Goal: Information Seeking & Learning: Learn about a topic

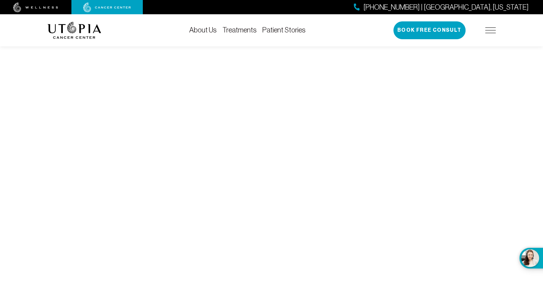
scroll to position [188, 0]
click at [70, 25] on img at bounding box center [74, 30] width 54 height 17
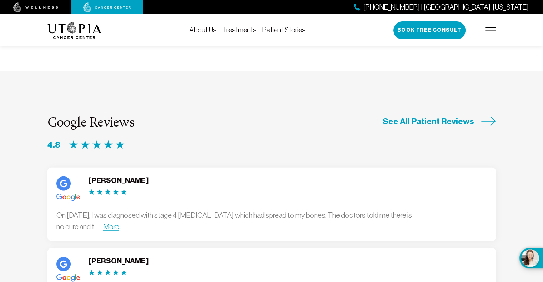
scroll to position [1842, 0]
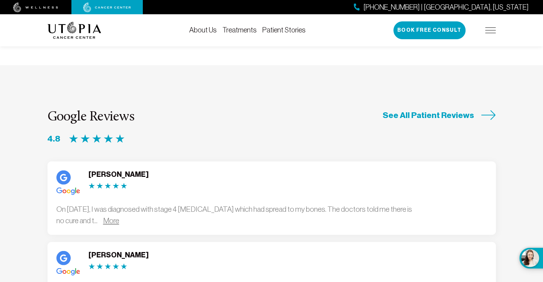
click at [119, 217] on link "More" at bounding box center [111, 221] width 16 height 8
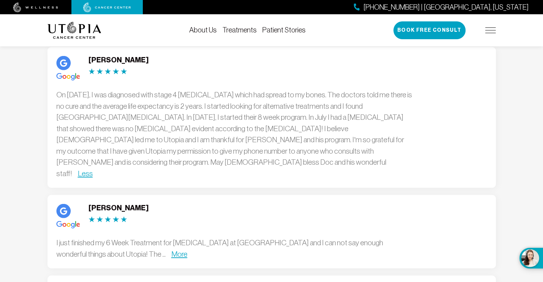
scroll to position [1957, 0]
click at [171, 251] on link "More" at bounding box center [179, 255] width 16 height 8
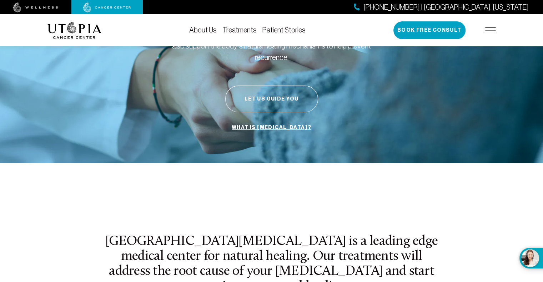
scroll to position [0, 0]
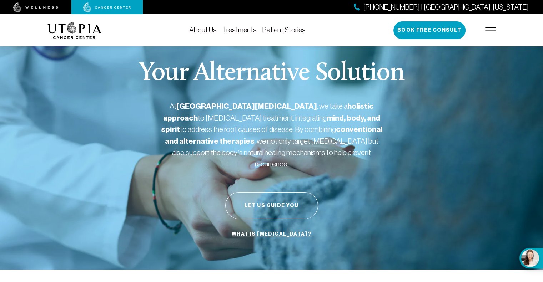
click at [61, 25] on img at bounding box center [74, 30] width 54 height 17
click at [489, 32] on img at bounding box center [490, 30] width 11 height 6
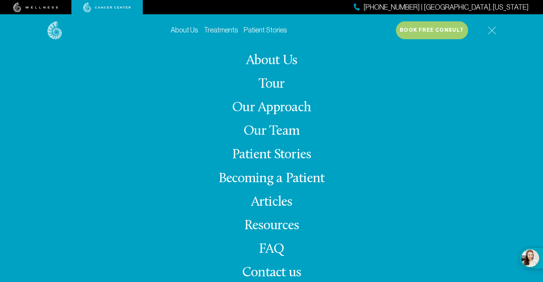
scroll to position [83, 0]
click at [281, 223] on link "Resources" at bounding box center [271, 226] width 55 height 14
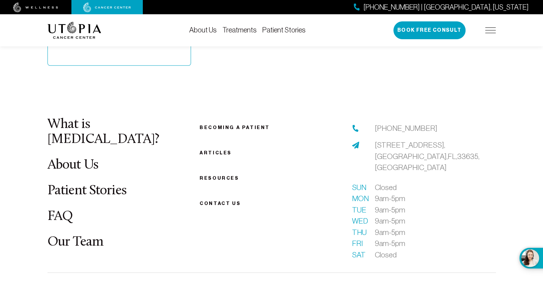
scroll to position [764, 0]
click at [223, 201] on span "Contact us" at bounding box center [220, 203] width 41 height 5
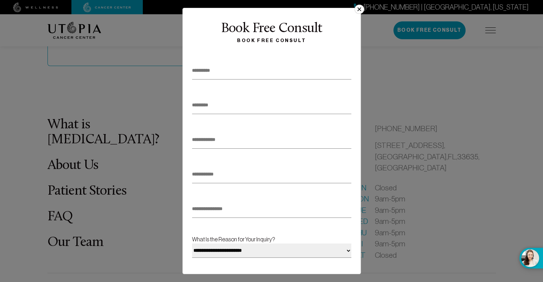
click at [355, 10] on button "×" at bounding box center [358, 9] width 9 height 9
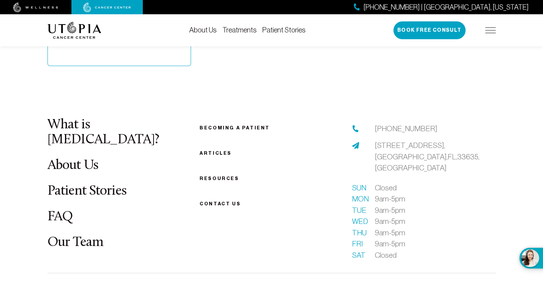
click at [54, 159] on link "About Us" at bounding box center [72, 166] width 51 height 14
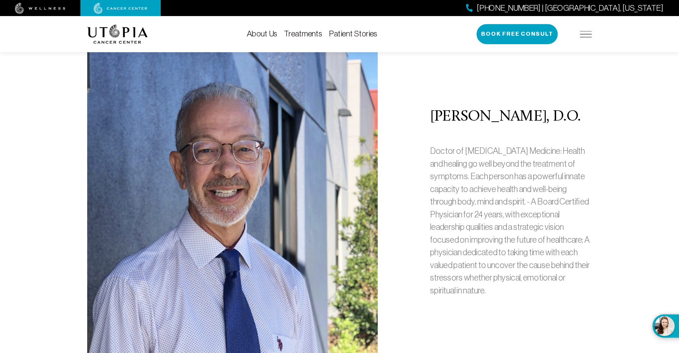
scroll to position [118, 0]
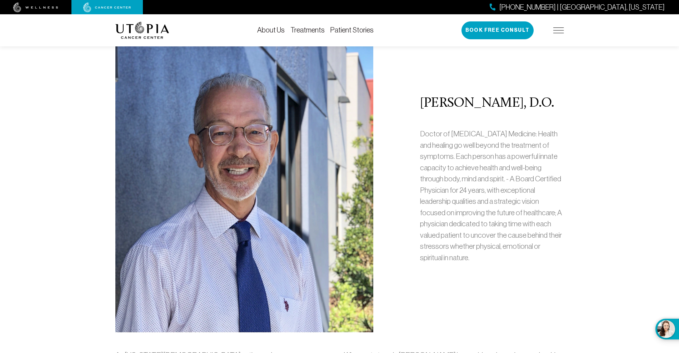
drag, startPoint x: 473, startPoint y: 6, endPoint x: 508, endPoint y: 159, distance: 157.0
click at [508, 159] on p "Doctor of [MEDICAL_DATA] Medicine: Health and healing go well beyond the treatm…" at bounding box center [492, 195] width 144 height 135
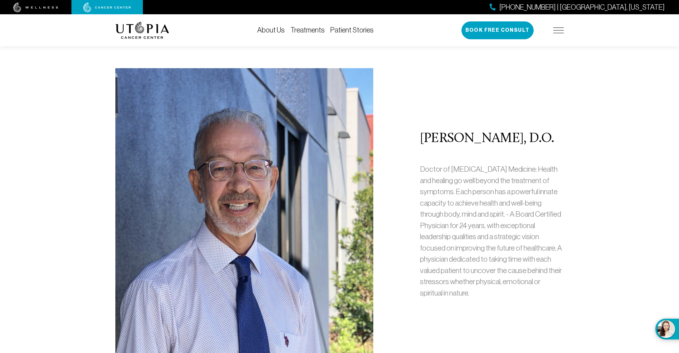
scroll to position [253, 0]
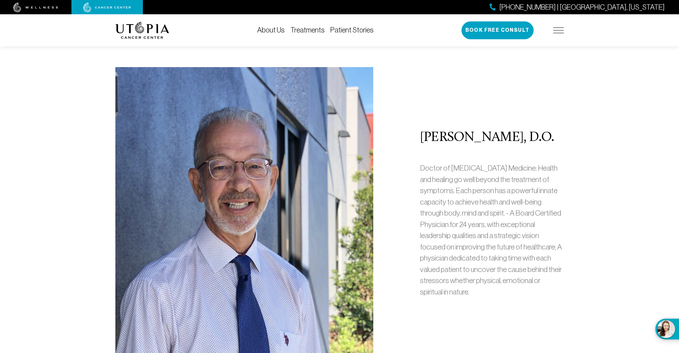
drag, startPoint x: 418, startPoint y: 134, endPoint x: 572, endPoint y: 128, distance: 154.3
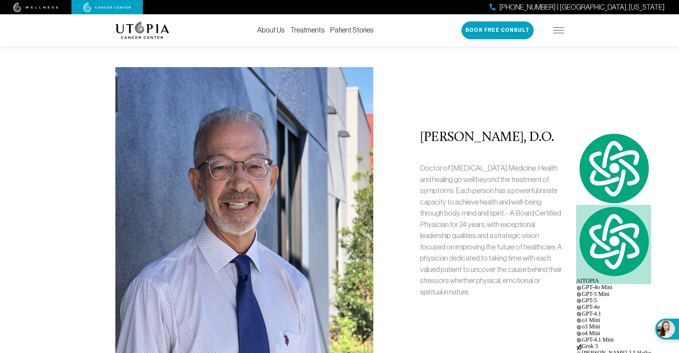
copy h2 "[PERSON_NAME], D.O."
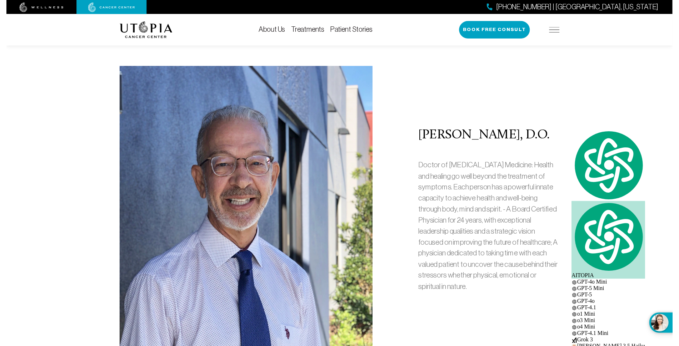
scroll to position [264, 0]
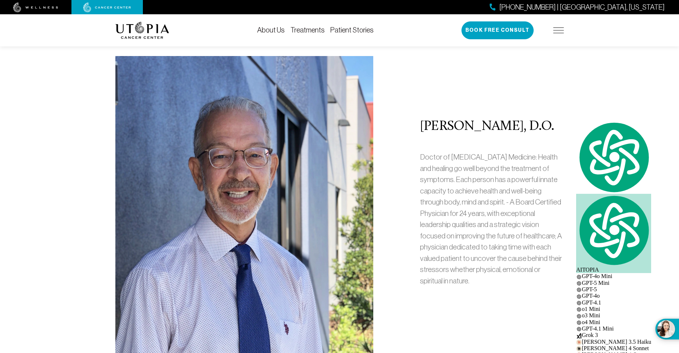
click at [394, 155] on div "[PERSON_NAME], D.O. Doctor of [MEDICAL_DATA] Medicine: Health and healing go we…" at bounding box center [339, 205] width 457 height 299
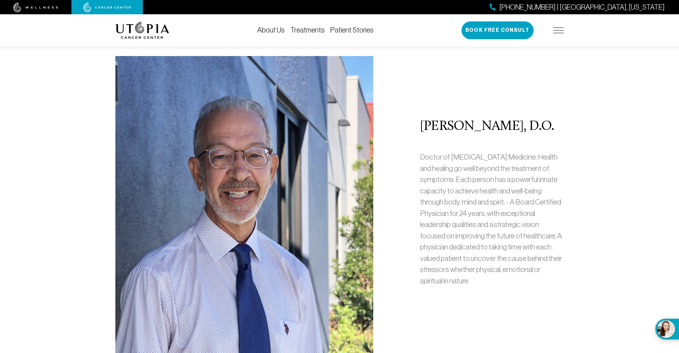
drag, startPoint x: 417, startPoint y: 119, endPoint x: 579, endPoint y: 124, distance: 162.5
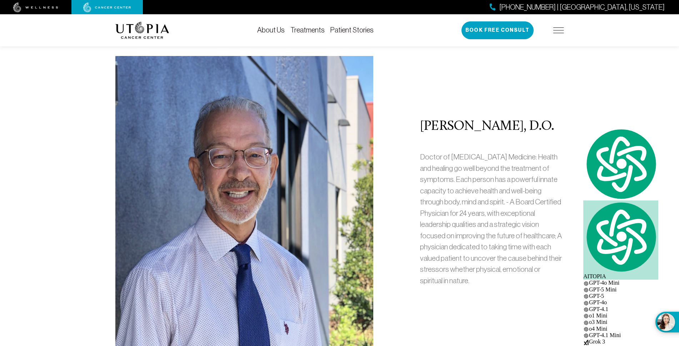
copy h2 "[PERSON_NAME], D.O."
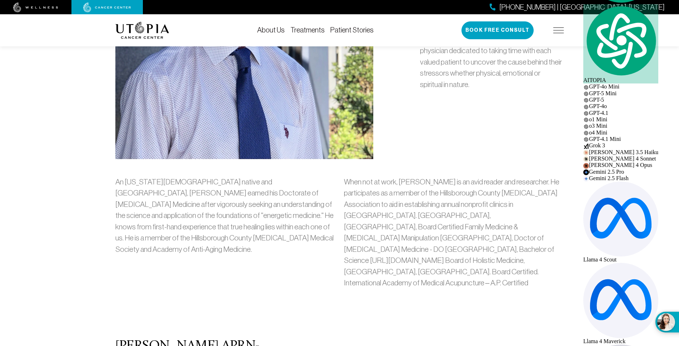
click at [327, 202] on p "An [US_STATE][DEMOGRAPHIC_DATA] native and [GEOGRAPHIC_DATA], [PERSON_NAME] ear…" at bounding box center [225, 215] width 220 height 79
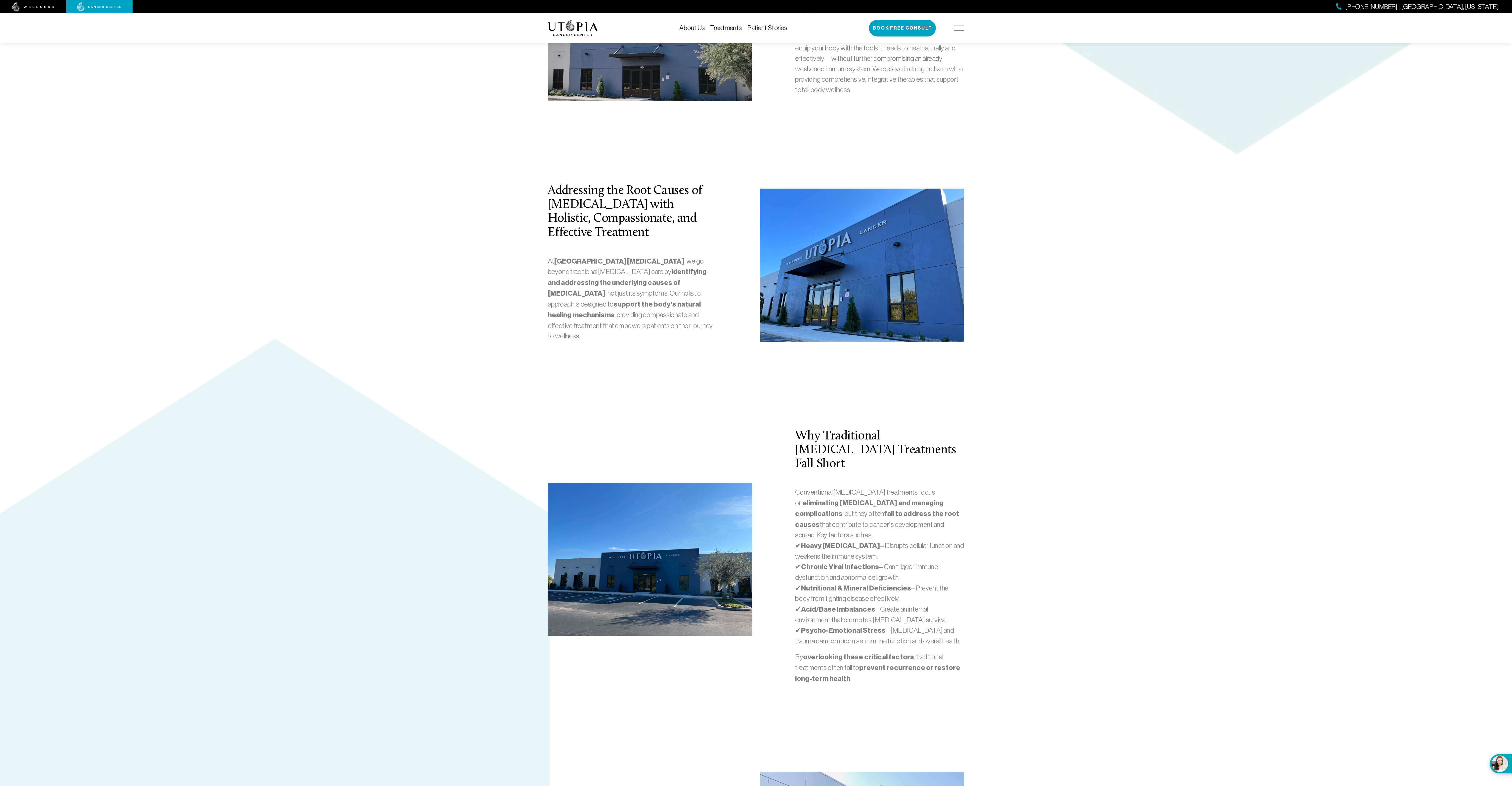
scroll to position [1055, 0]
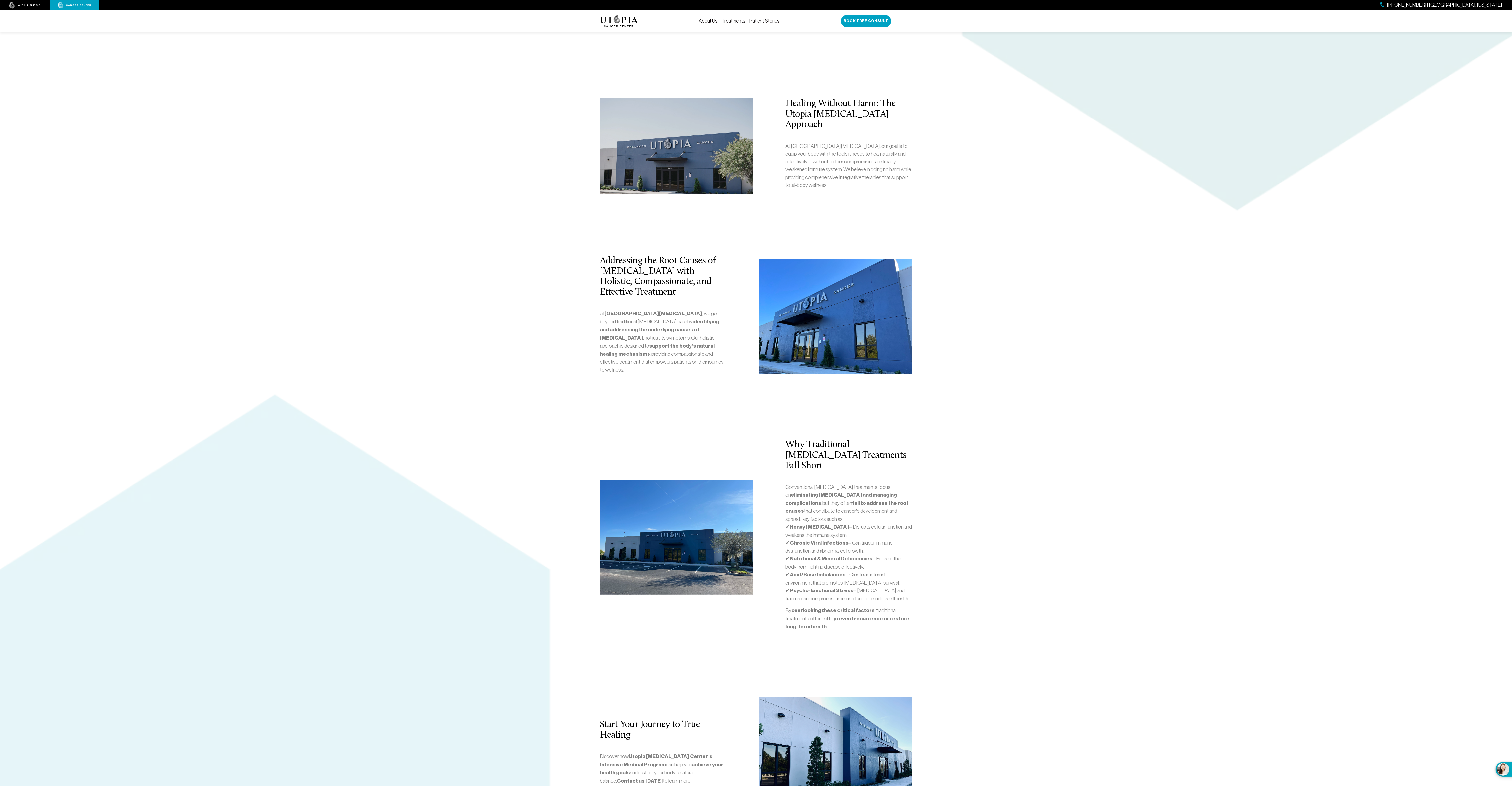
drag, startPoint x: 361, startPoint y: 0, endPoint x: 1037, endPoint y: 311, distance: 744.1
click at [378, 196] on div "[PERSON_NAME], D.O. Doctor of [MEDICAL_DATA] Medicine: Health and healing go we…" at bounding box center [756, 302] width 1512 height 1628
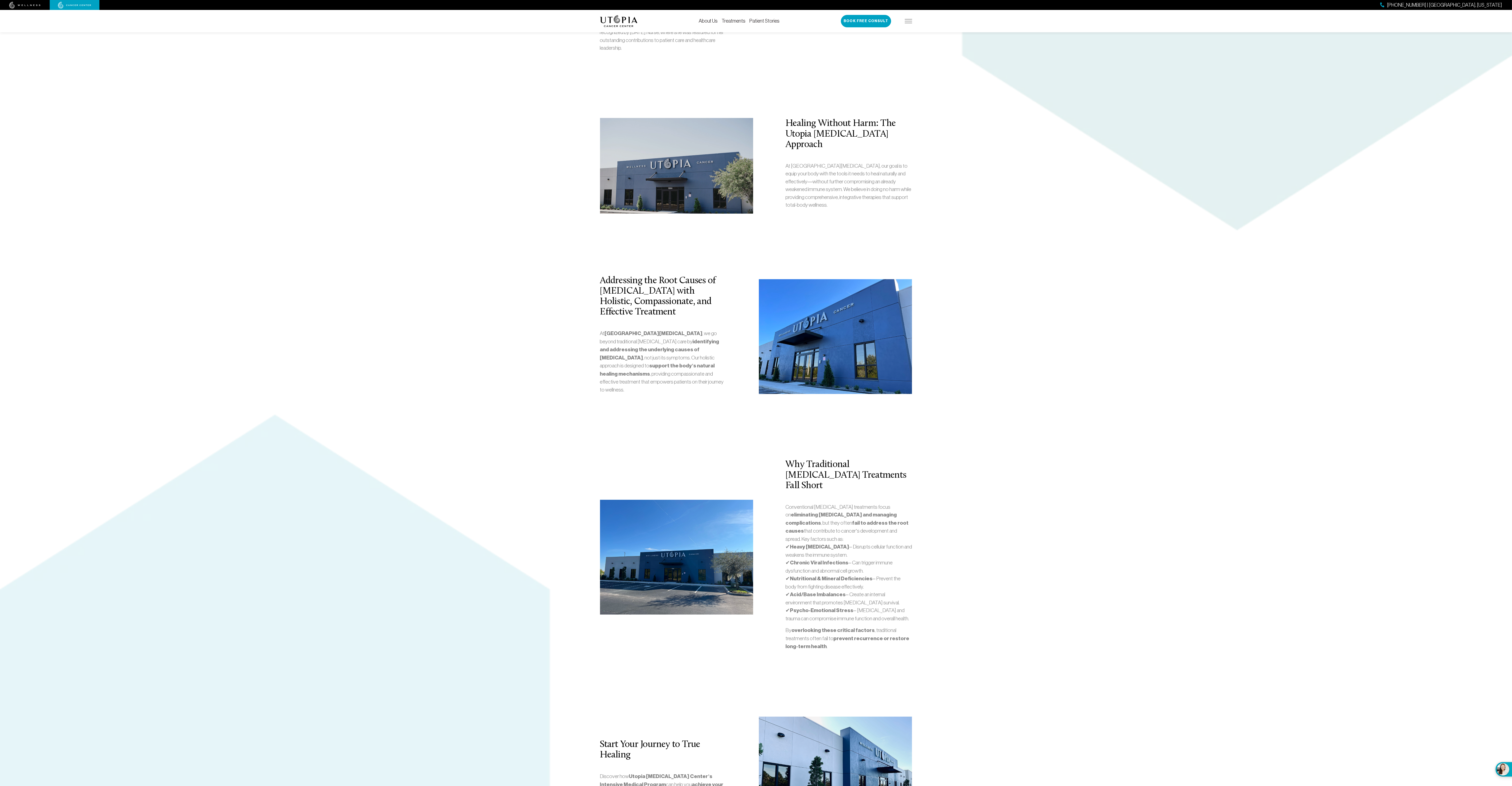
scroll to position [1035, 0]
click at [178, 159] on div "[PERSON_NAME], D.O. Doctor of [MEDICAL_DATA] Medicine: Health and healing go we…" at bounding box center [756, 323] width 1512 height 1628
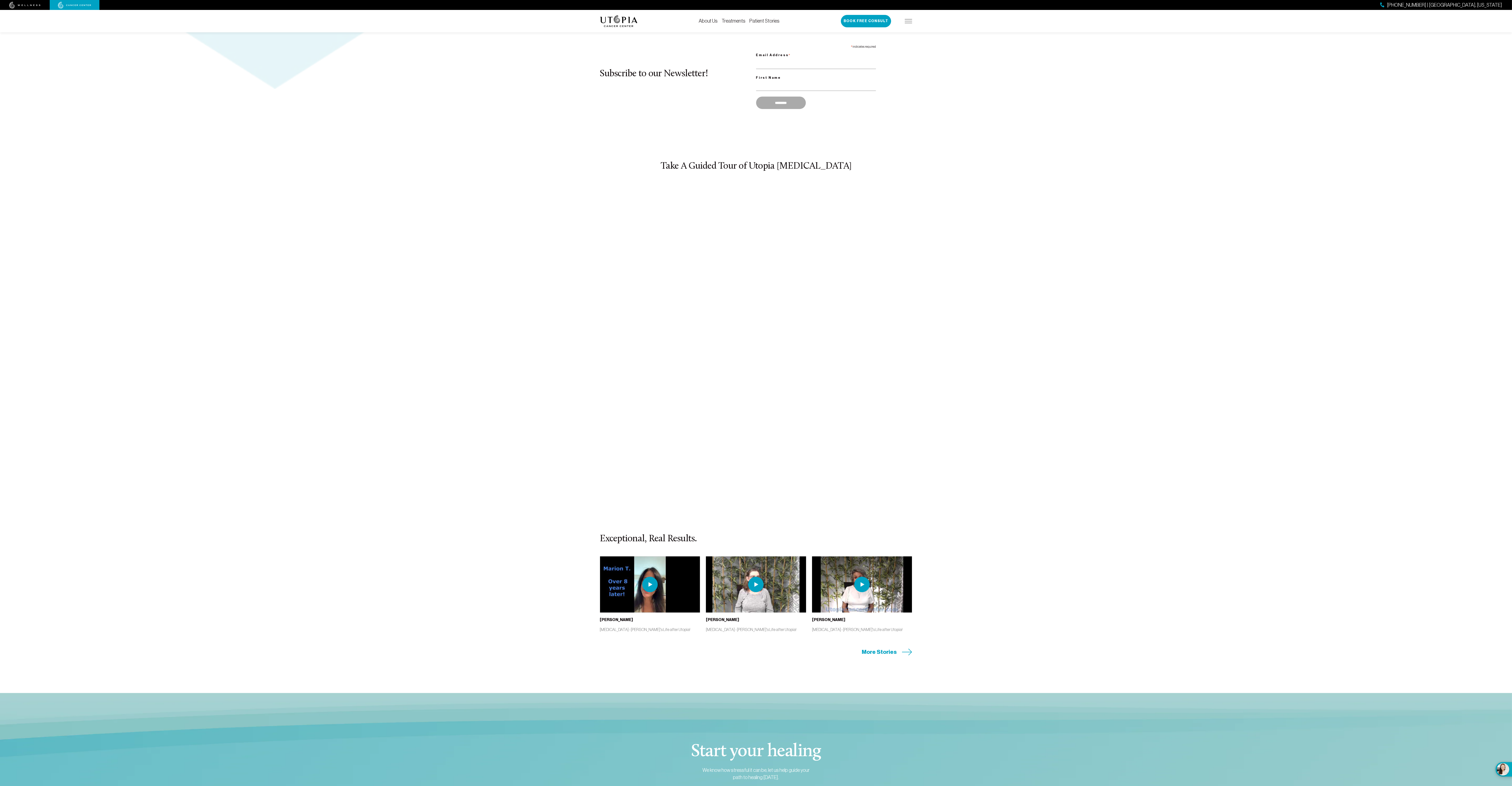
scroll to position [2382, 0]
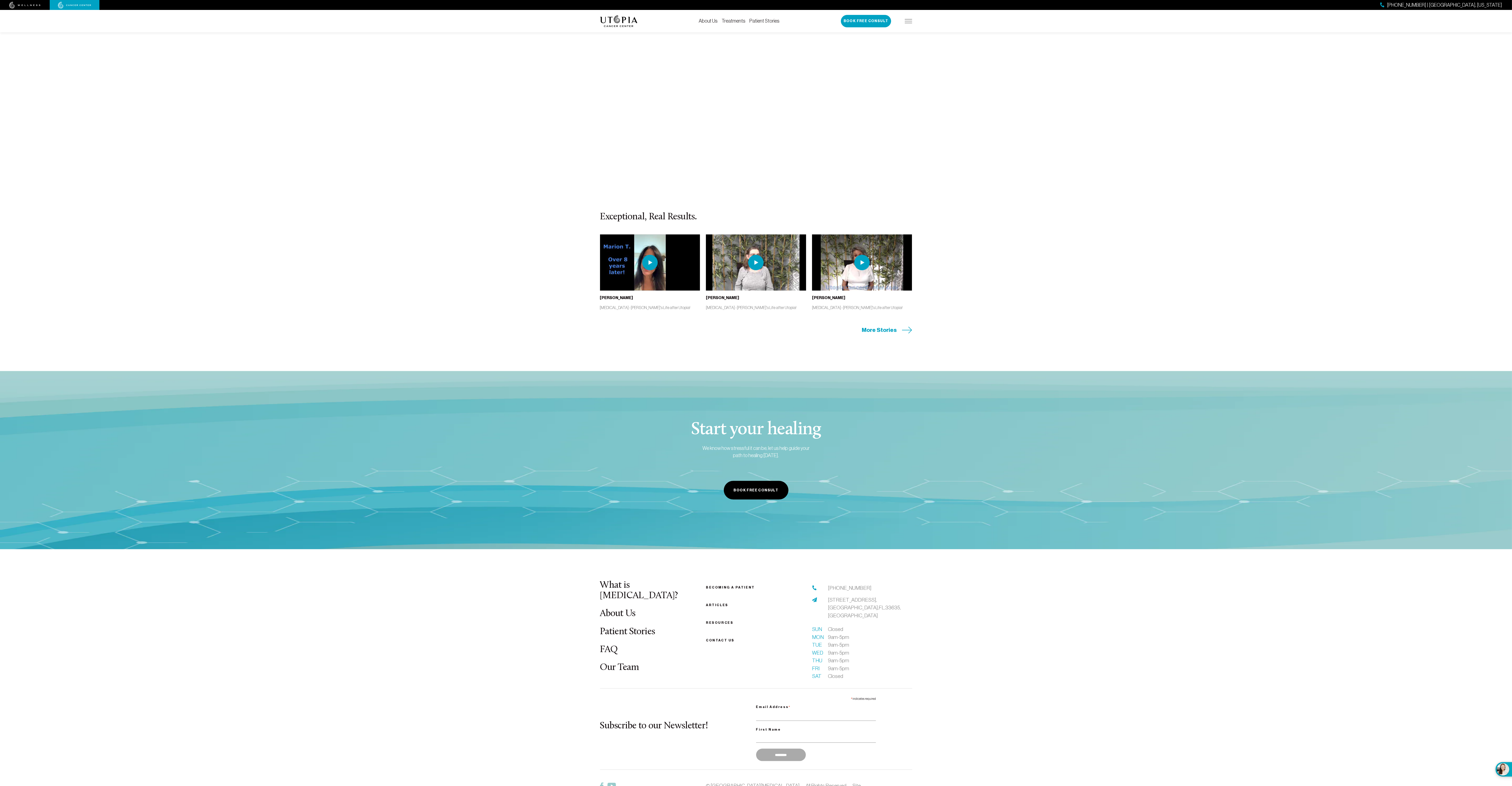
click at [378, 196] on link "About Us" at bounding box center [618, 614] width 36 height 10
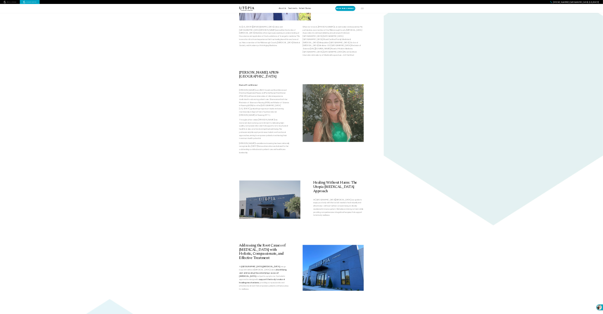
scroll to position [0, 0]
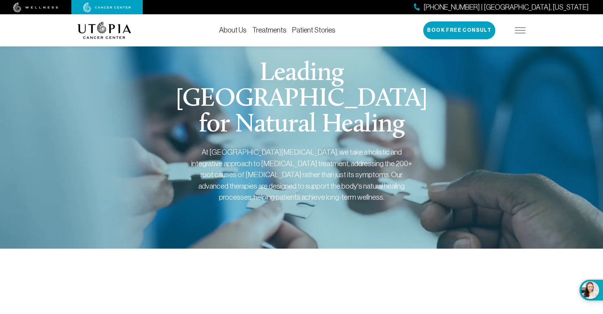
drag, startPoint x: 1790, startPoint y: 1, endPoint x: 421, endPoint y: 112, distance: 1373.1
click at [421, 112] on h1 "Leading [GEOGRAPHIC_DATA] for Natural Healing" at bounding box center [301, 99] width 273 height 77
click at [270, 31] on link "Treatments" at bounding box center [269, 30] width 34 height 8
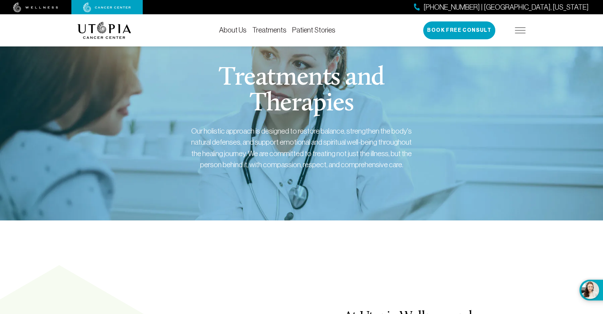
click at [95, 45] on div "About Us Treatments Patient Stories [PHONE_NUMBER] | [GEOGRAPHIC_DATA], [US_STA…" at bounding box center [301, 30] width 448 height 32
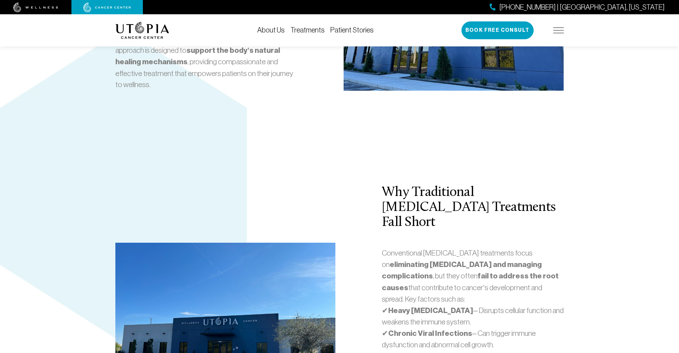
scroll to position [1501, 0]
click at [343, 31] on link "Patient Stories" at bounding box center [351, 30] width 43 height 8
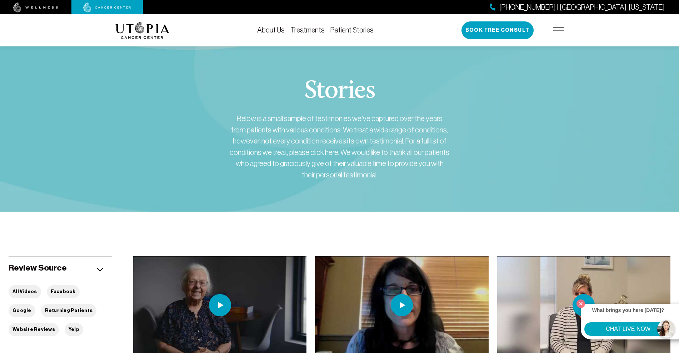
scroll to position [62, 0]
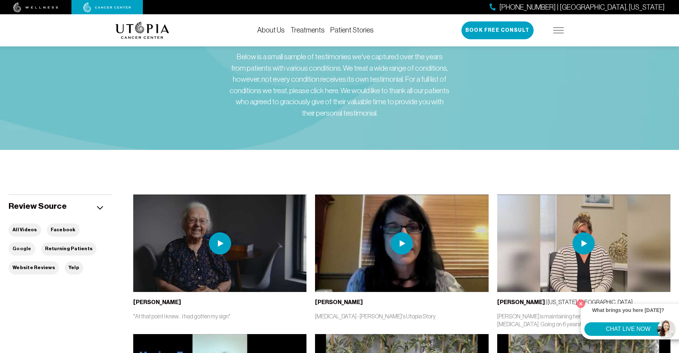
click at [35, 242] on button "Google" at bounding box center [22, 248] width 27 height 13
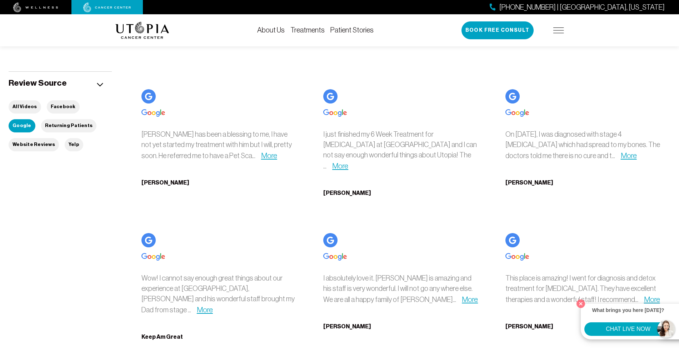
scroll to position [186, 0]
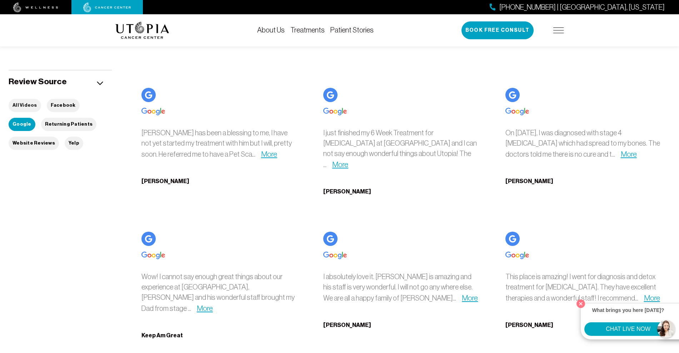
click at [31, 109] on button "All Videos" at bounding box center [25, 105] width 32 height 13
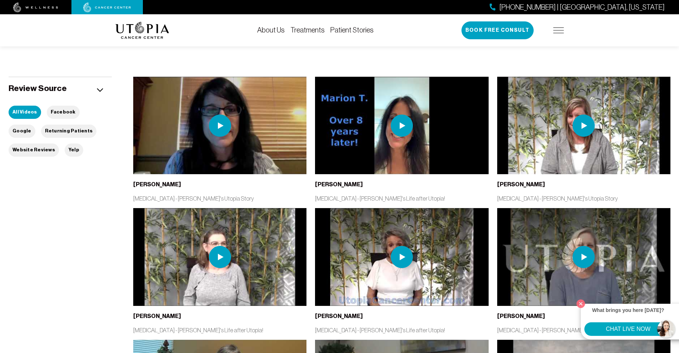
click at [87, 35] on div "About Us Treatments Patient Stories [PHONE_NUMBER] | [GEOGRAPHIC_DATA], [US_STA…" at bounding box center [339, 30] width 679 height 32
